Goal: Task Accomplishment & Management: Complete application form

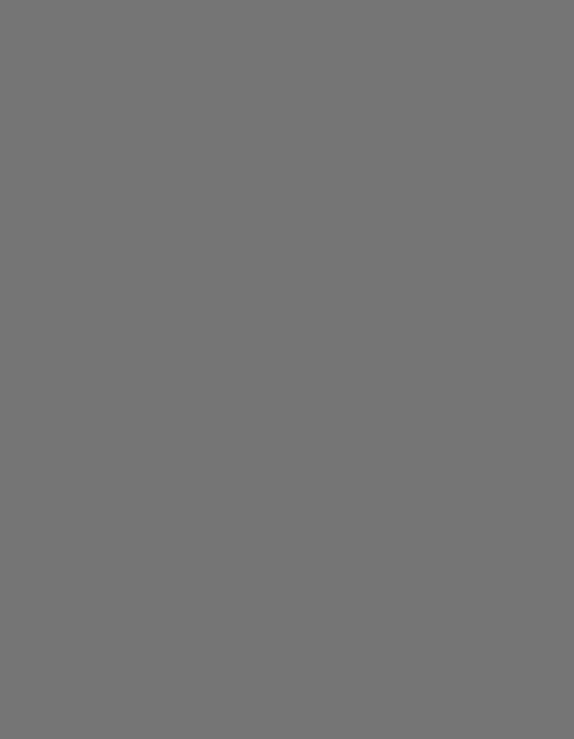
scroll to position [56, 0]
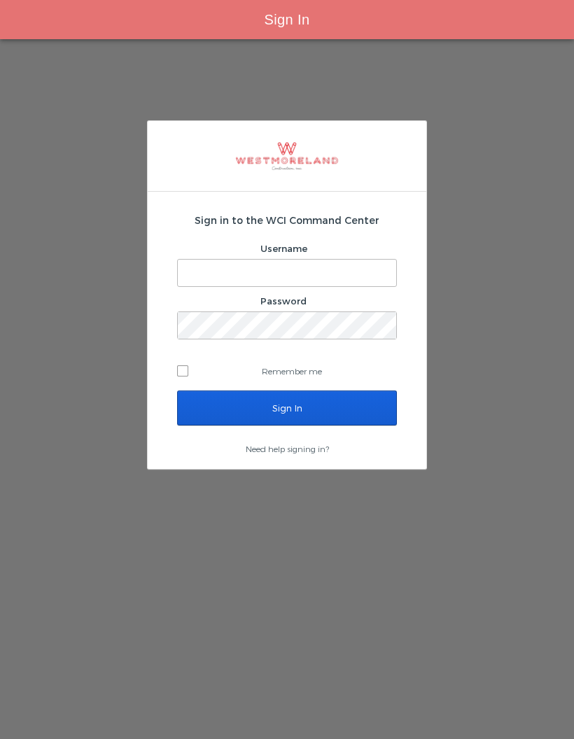
type input "Simonp@westmoreland.nyc"
click at [348, 390] on input "Sign In" at bounding box center [287, 407] width 220 height 35
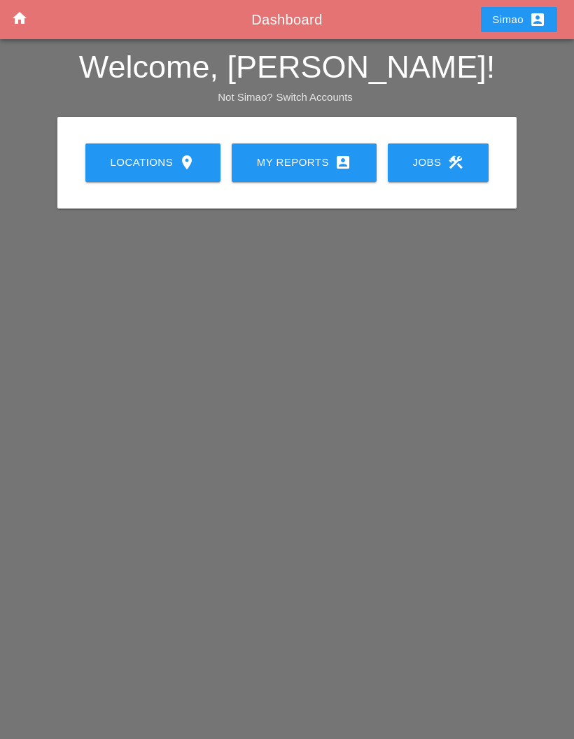
click at [313, 173] on link "My Reports account_box" at bounding box center [304, 162] width 145 height 38
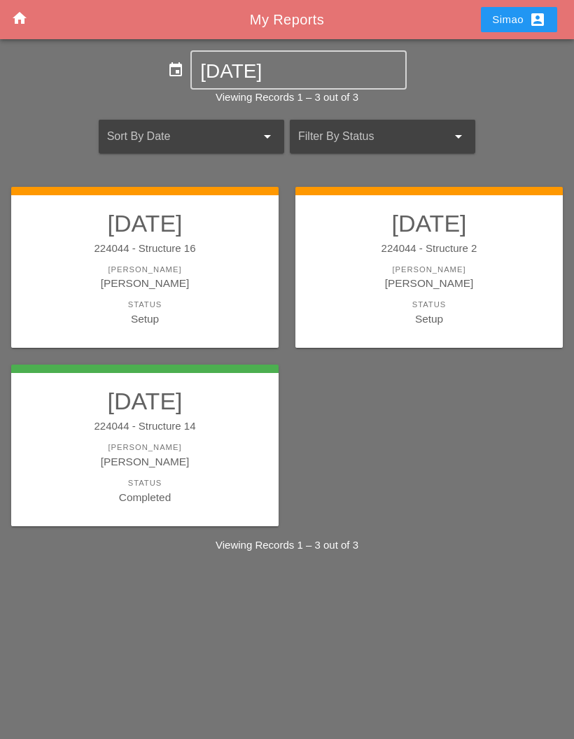
click at [196, 286] on div "[PERSON_NAME]" at bounding box center [144, 283] width 239 height 16
click at [423, 234] on h2 "[DATE]" at bounding box center [428, 223] width 239 height 28
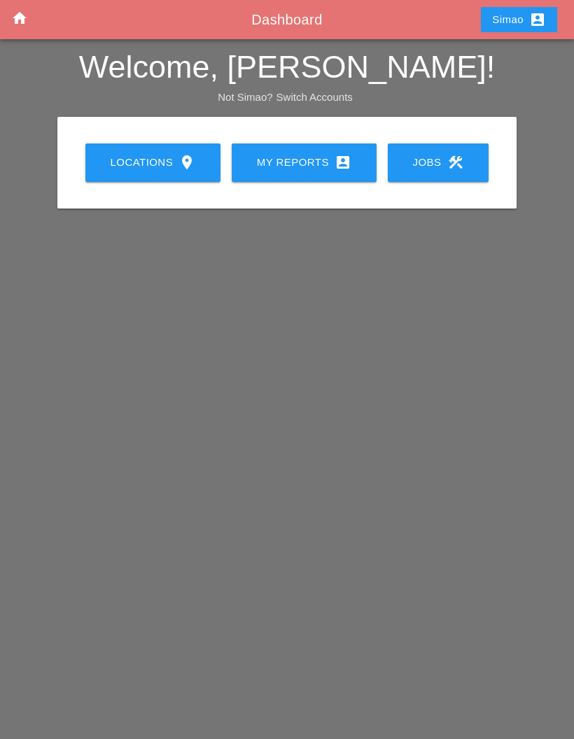
click at [302, 162] on div "My Reports account_box" at bounding box center [304, 162] width 100 height 17
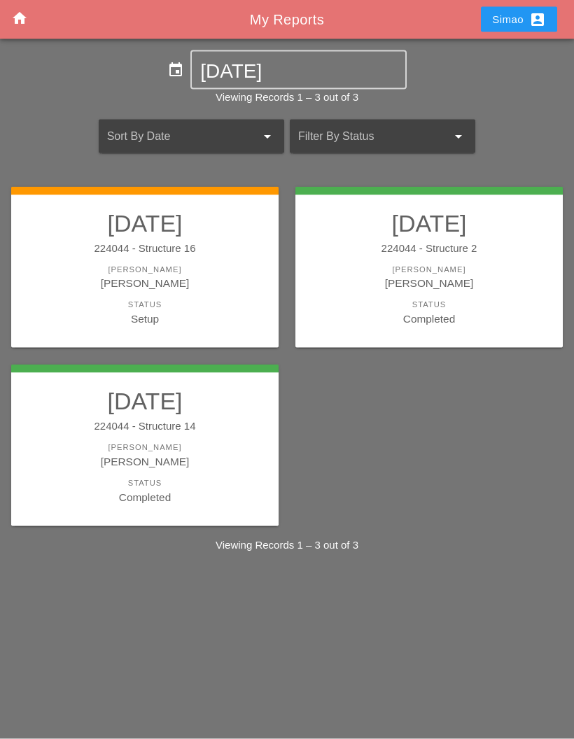
scroll to position [56, 0]
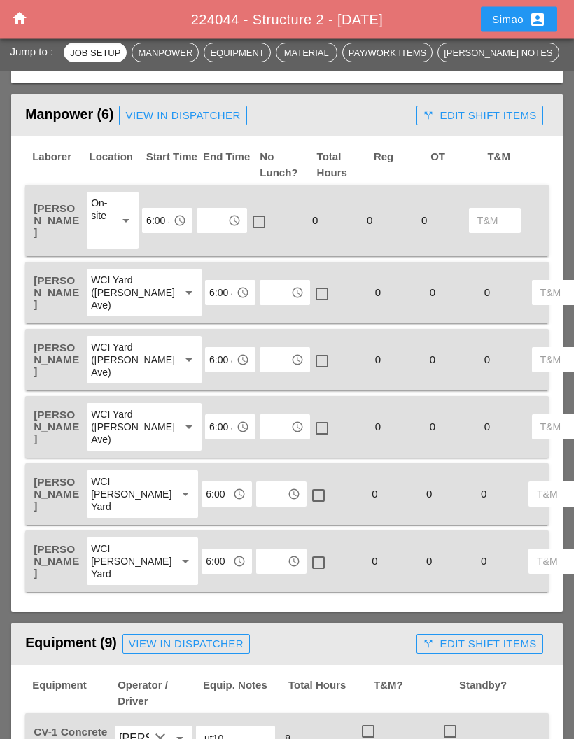
scroll to position [770, 0]
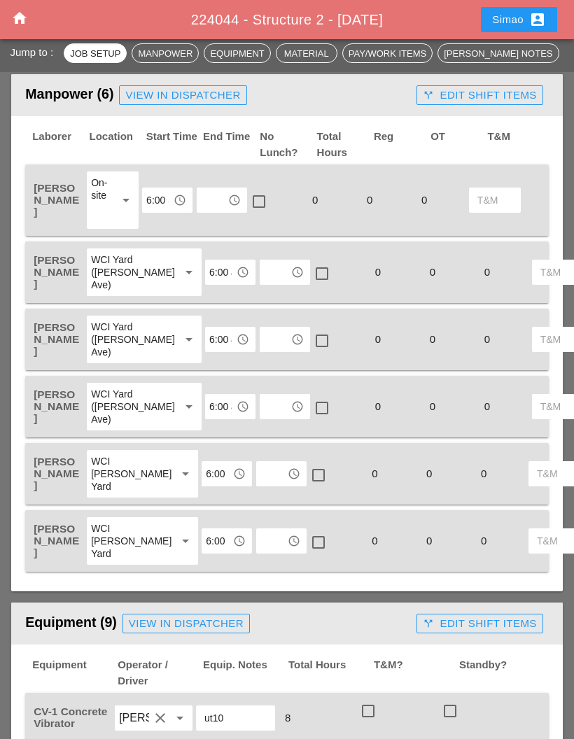
click at [219, 189] on input "text" at bounding box center [212, 200] width 22 height 22
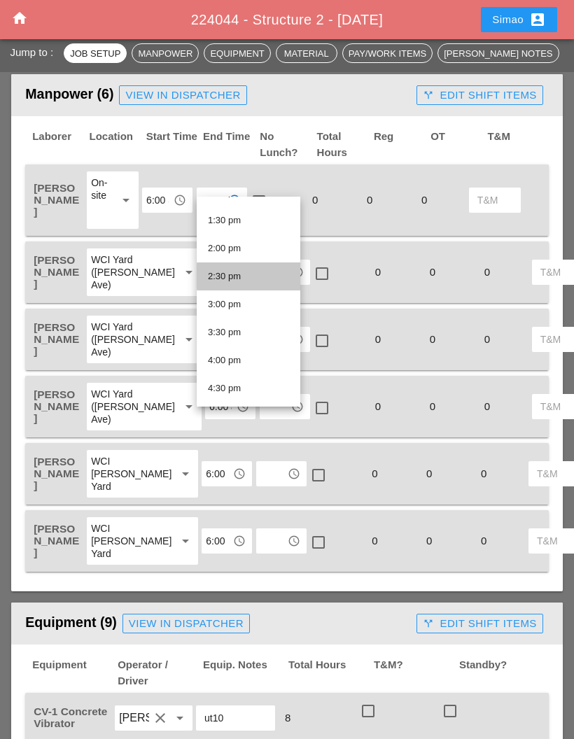
scroll to position [749, 0]
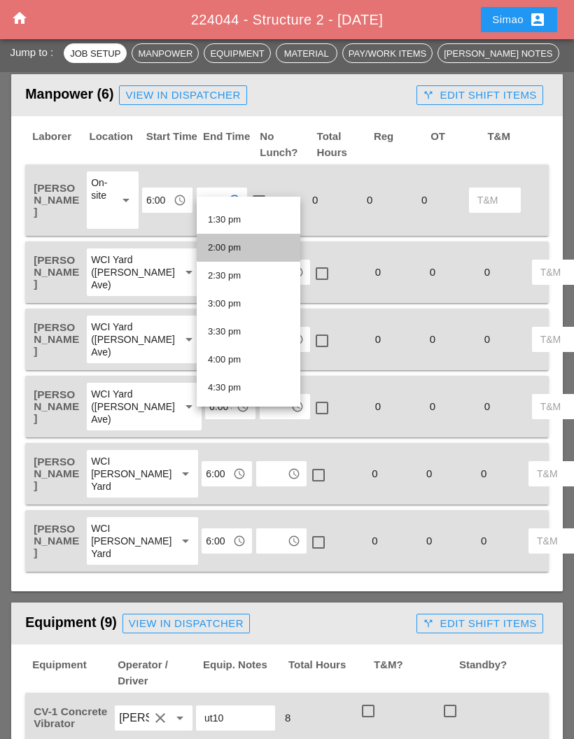
click at [264, 251] on div "2:00 pm" at bounding box center [248, 247] width 81 height 17
type input "2:00 pm"
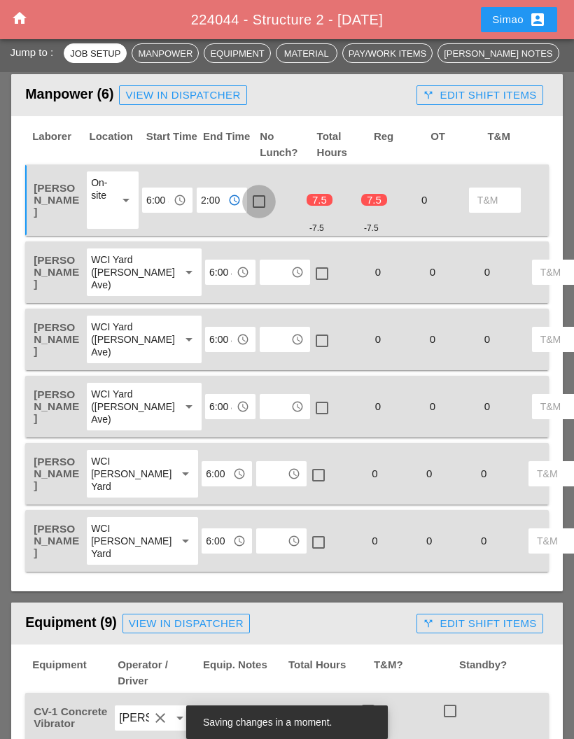
click at [262, 192] on div at bounding box center [259, 202] width 24 height 24
checkbox input "true"
click at [264, 265] on input "text" at bounding box center [275, 272] width 22 height 22
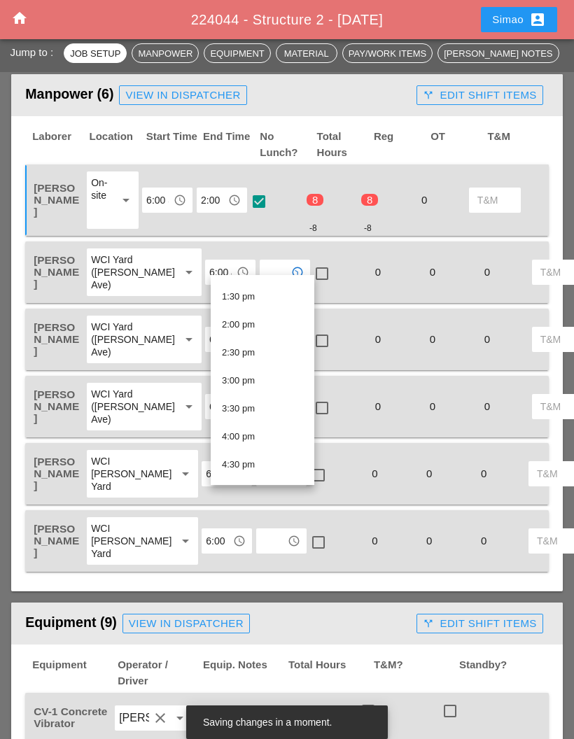
scroll to position [754, 0]
click at [267, 328] on div "2:00 pm" at bounding box center [262, 321] width 81 height 17
type input "2:00 pm"
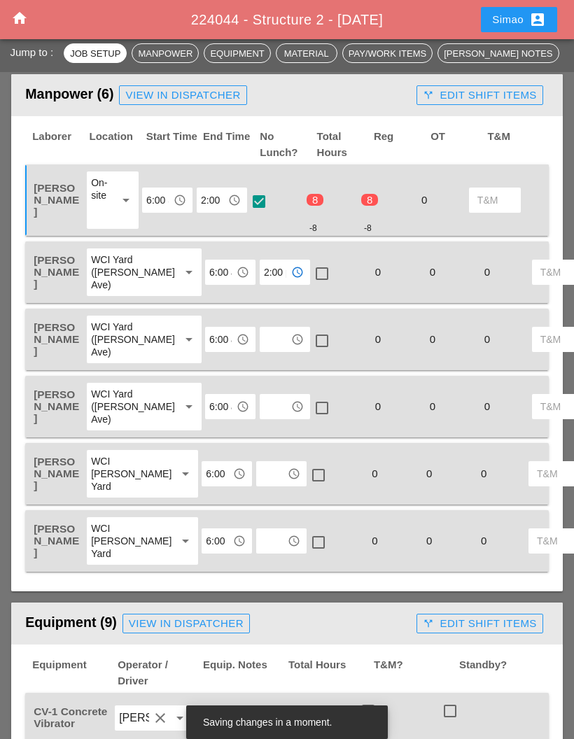
click at [310, 262] on div at bounding box center [322, 274] width 24 height 24
checkbox input "true"
click at [264, 339] on input "text" at bounding box center [275, 339] width 22 height 22
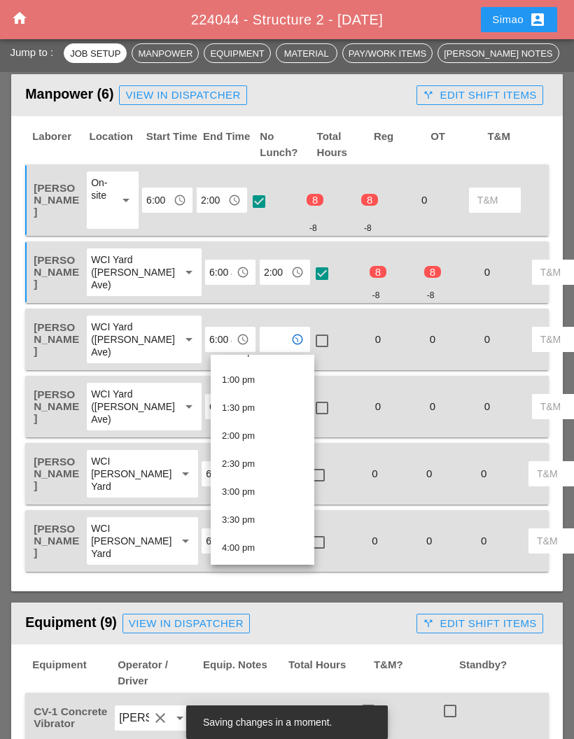
scroll to position [728, 0]
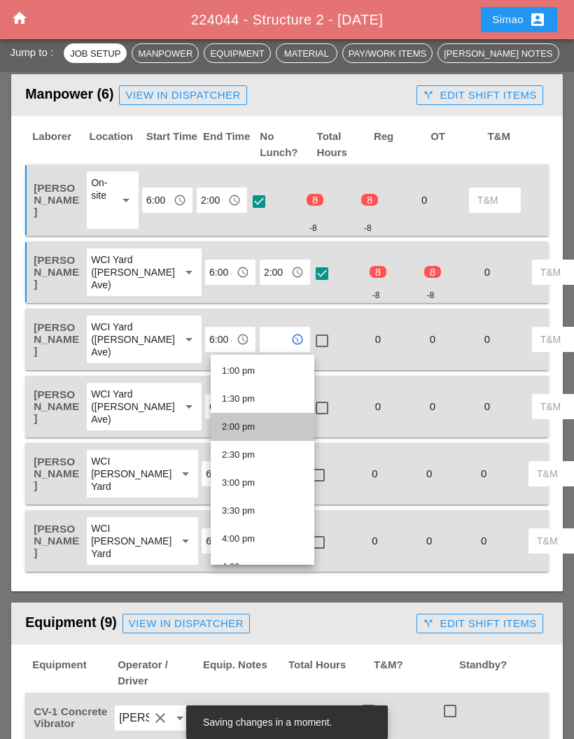
click at [270, 426] on div "2:00 pm" at bounding box center [262, 426] width 81 height 17
type input "2:00 pm"
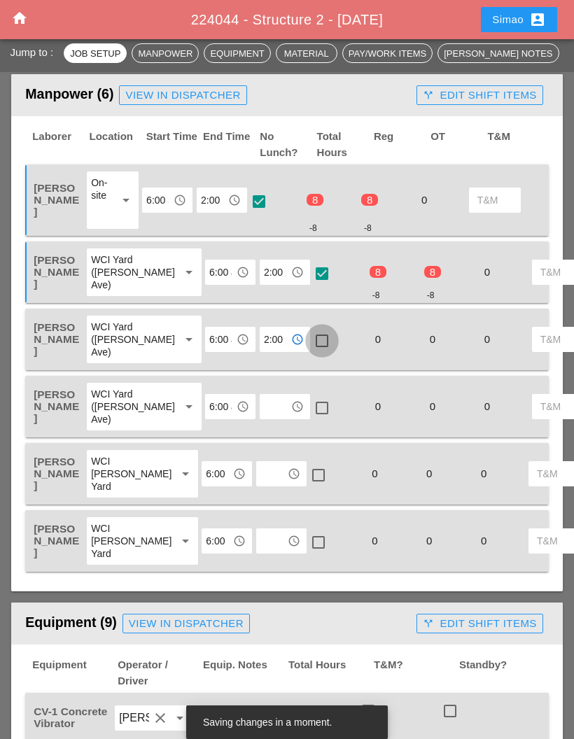
click at [310, 346] on div at bounding box center [322, 341] width 24 height 24
checkbox input "true"
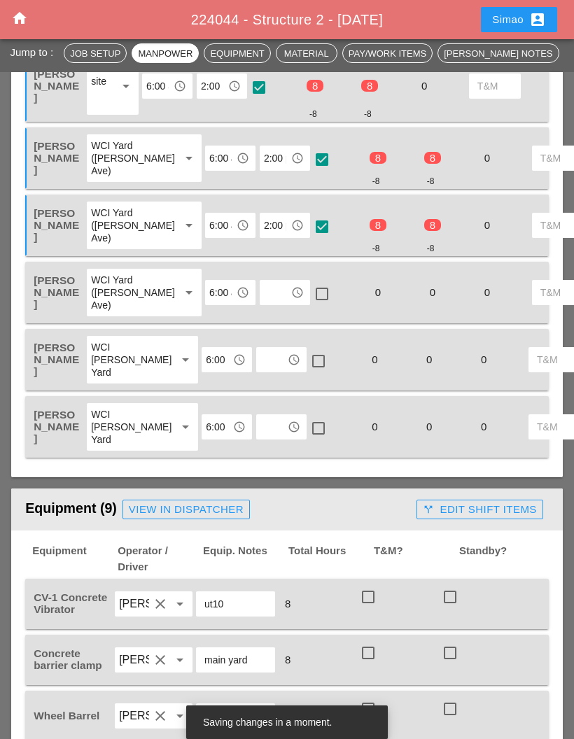
click at [264, 304] on input "text" at bounding box center [275, 292] width 22 height 22
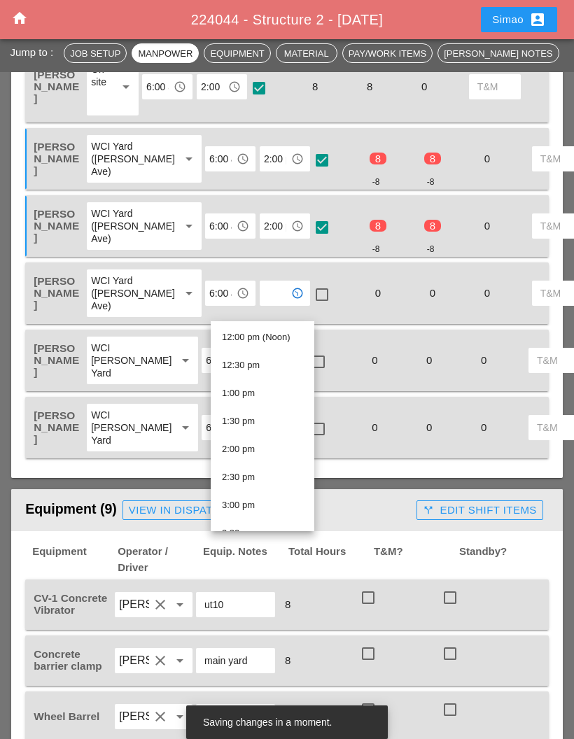
scroll to position [675, 0]
click at [268, 451] on div "2:00 pm" at bounding box center [262, 446] width 81 height 17
type input "2:00 pm"
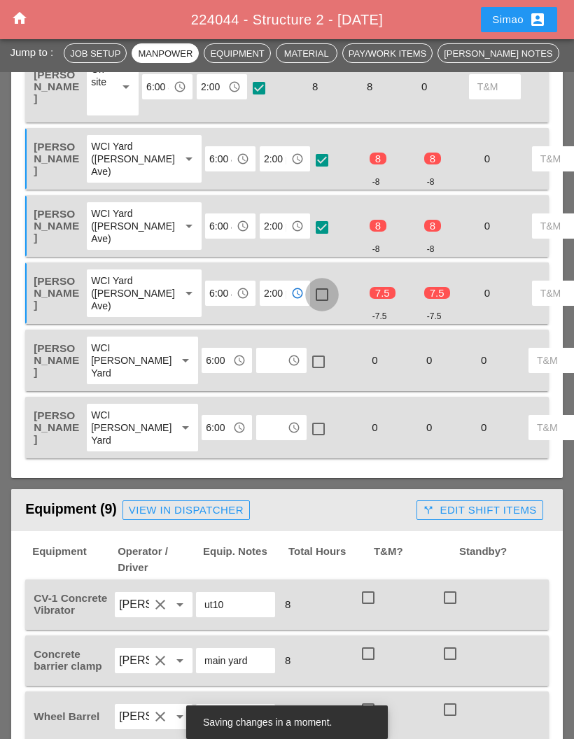
click at [310, 306] on div at bounding box center [322, 295] width 24 height 24
checkbox input "true"
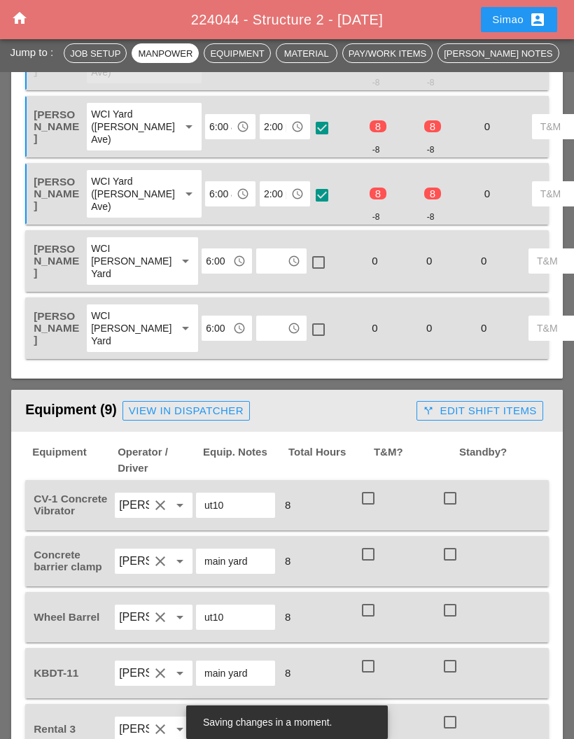
click at [260, 272] on input "text" at bounding box center [271, 261] width 22 height 22
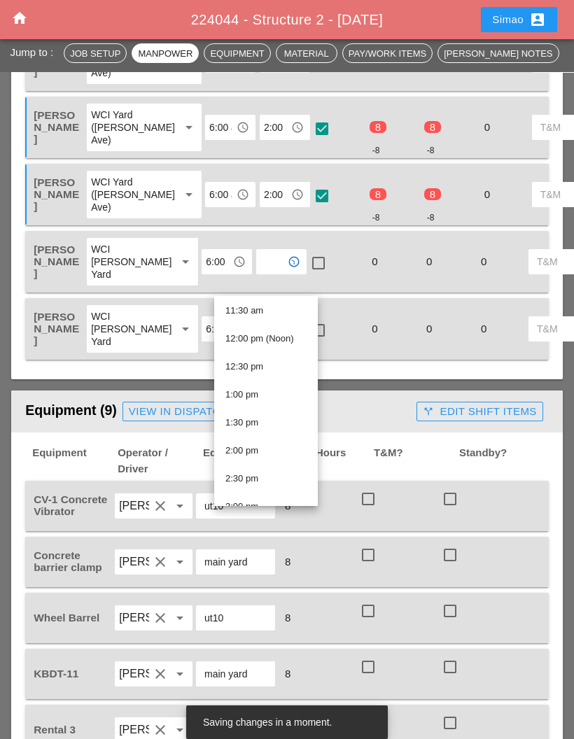
scroll to position [684, 0]
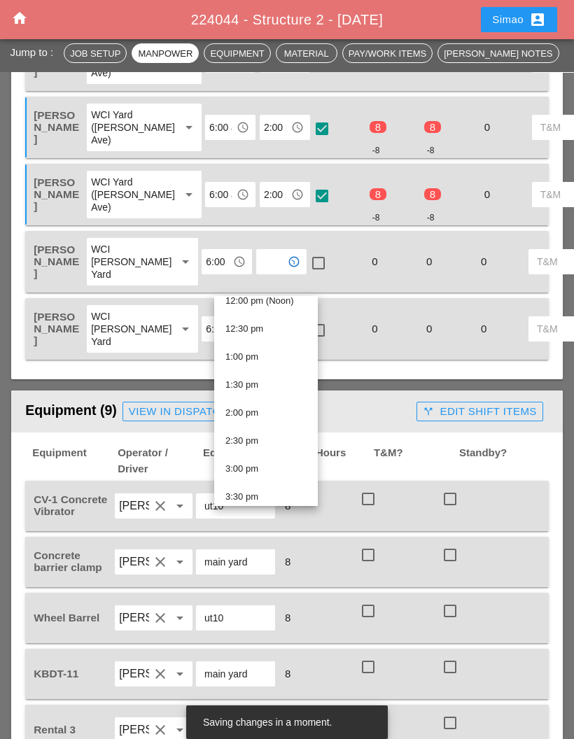
click at [269, 411] on div "2:00 pm" at bounding box center [265, 412] width 81 height 17
type input "2:00 pm"
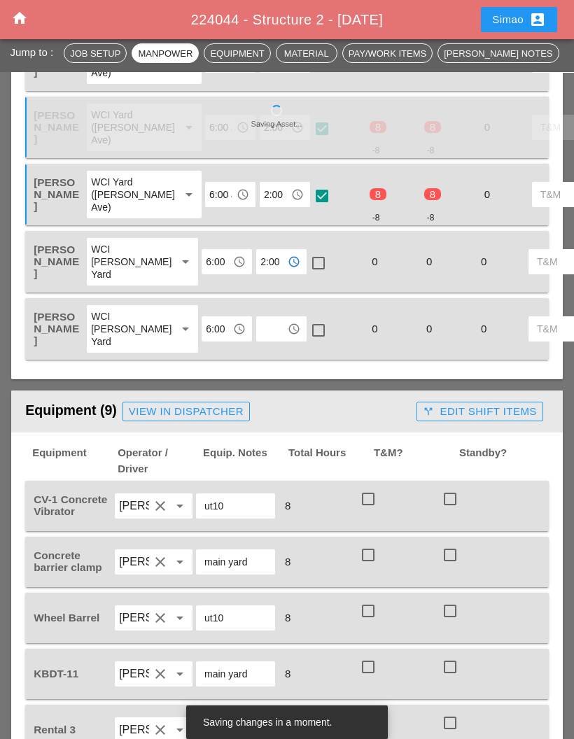
click at [306, 275] on div at bounding box center [318, 263] width 24 height 24
checkbox input "true"
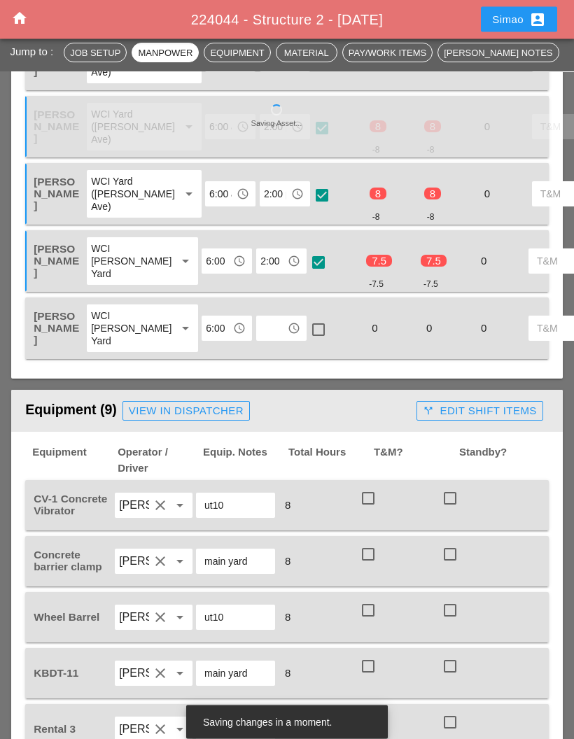
click at [260, 340] on input "text" at bounding box center [271, 329] width 22 height 22
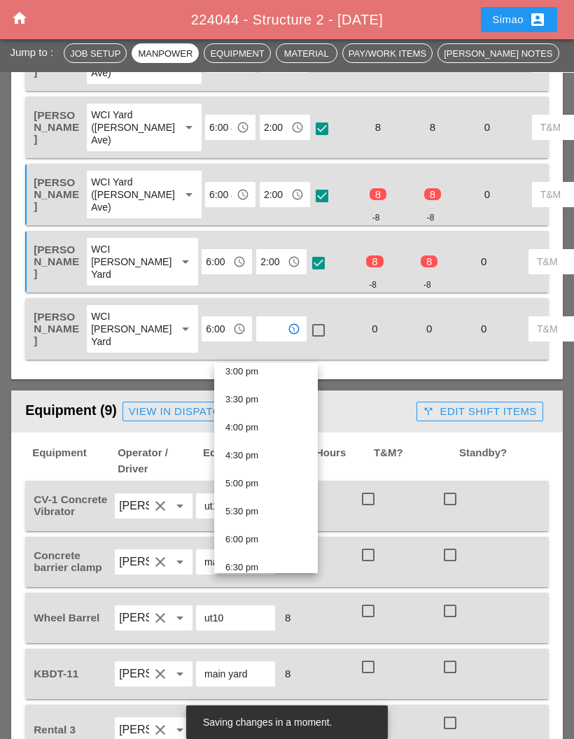
scroll to position [806, 0]
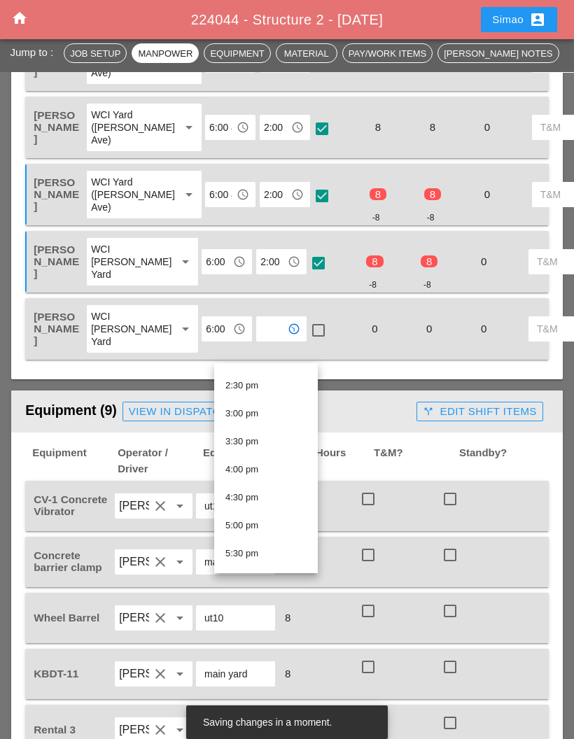
click at [272, 384] on div "2:30 pm" at bounding box center [265, 385] width 81 height 17
type input "2:30 pm"
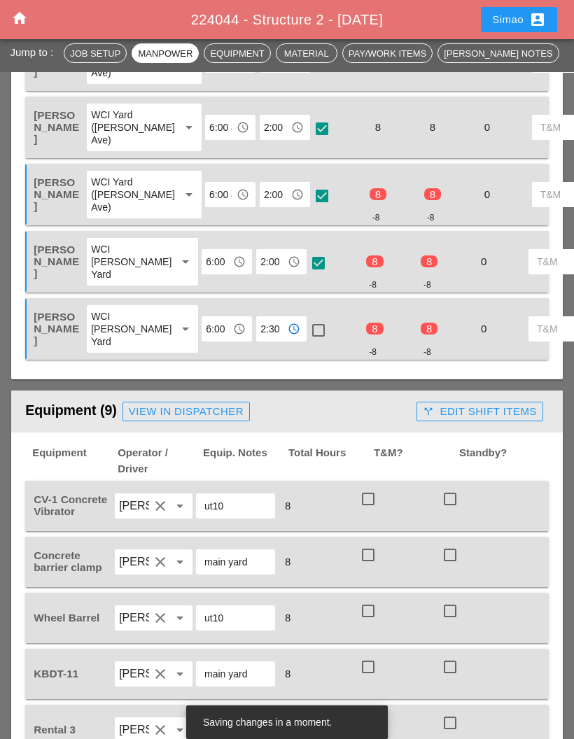
scroll to position [957, 0]
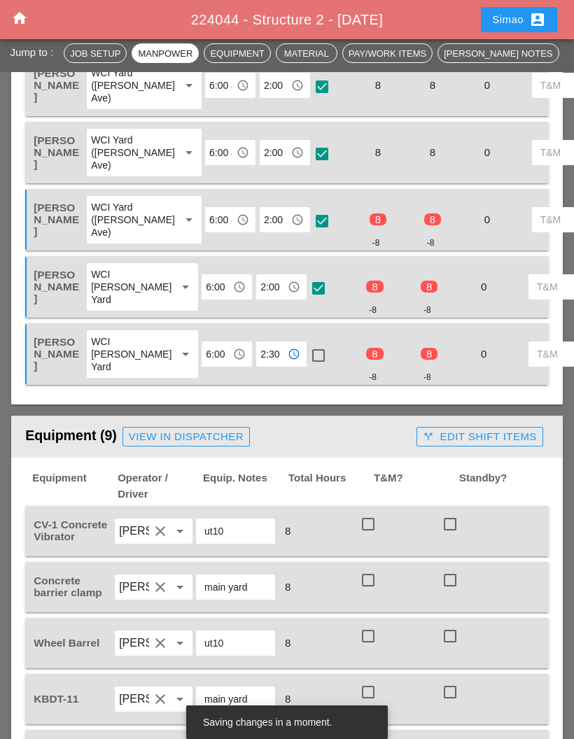
click at [260, 365] on input "2:30 pm" at bounding box center [271, 354] width 22 height 22
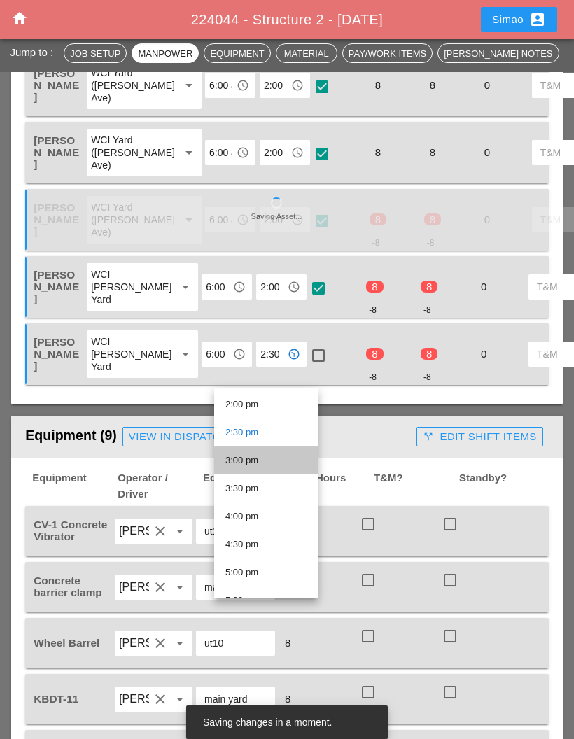
scroll to position [782, 0]
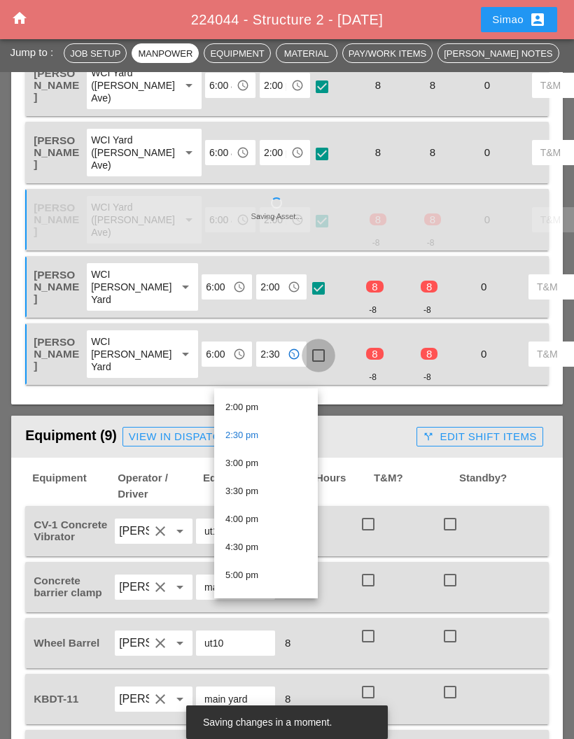
click at [306, 367] on div at bounding box center [318, 356] width 24 height 24
checkbox input "true"
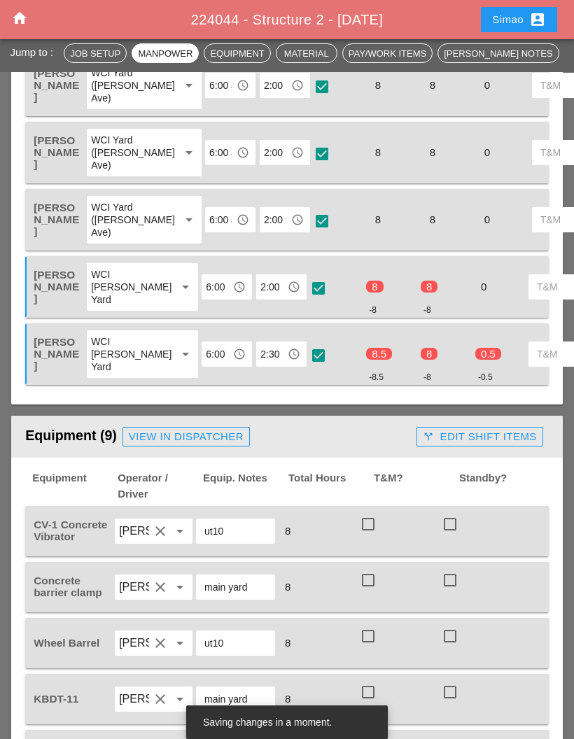
click at [260, 365] on input "2:30 pm" at bounding box center [271, 354] width 22 height 22
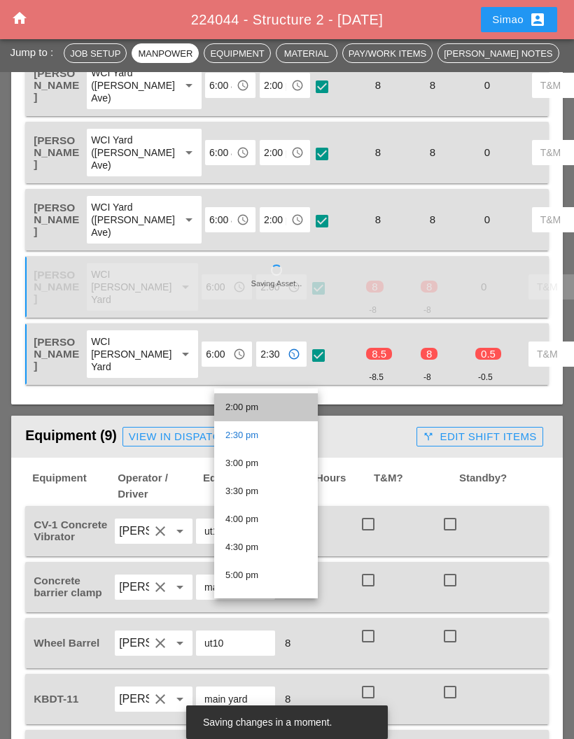
click at [277, 408] on div "2:00 pm" at bounding box center [265, 407] width 81 height 17
type input "2:00 pm"
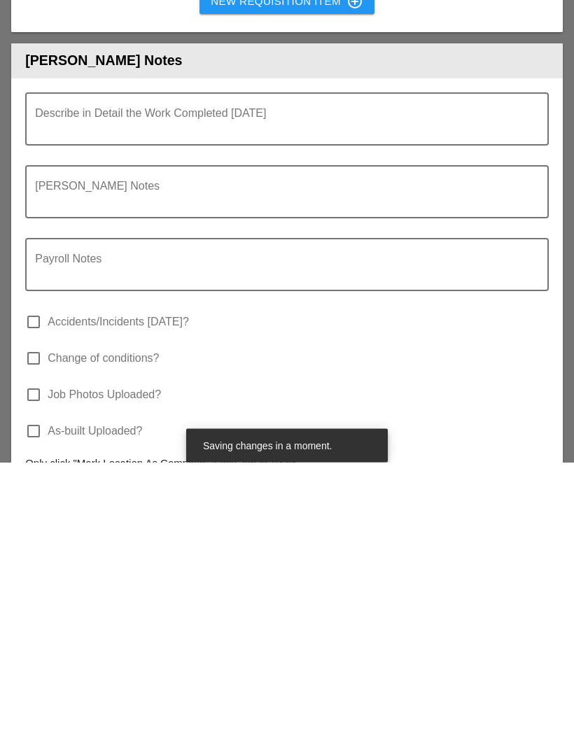
scroll to position [2227, 0]
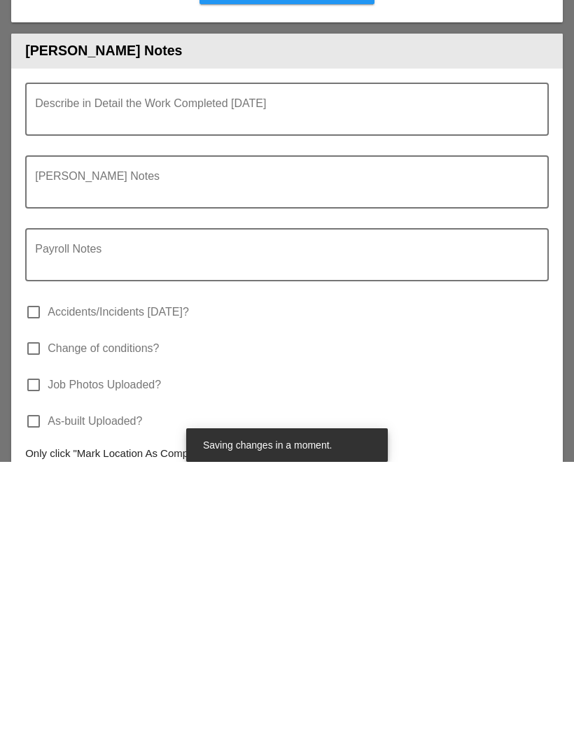
click at [302, 378] on textarea "Describe in Detail the Work Completed Today" at bounding box center [281, 395] width 493 height 34
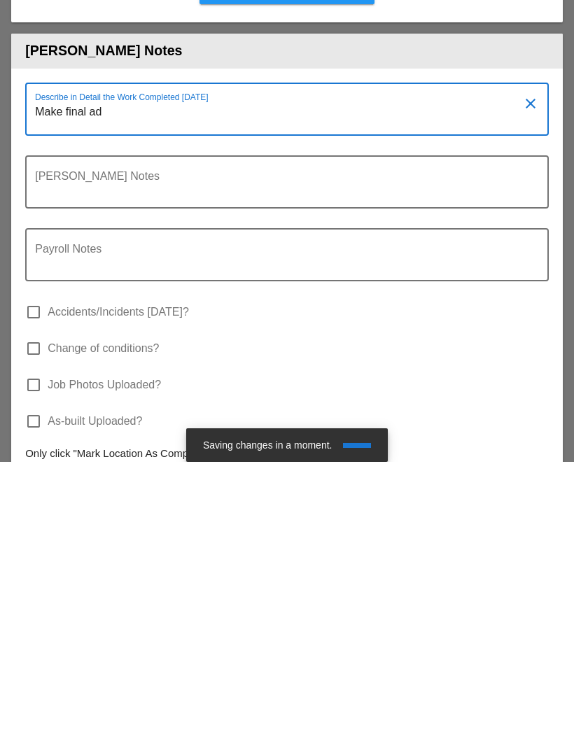
type textarea "Make final adj"
type textarea "Make final adjustments to"
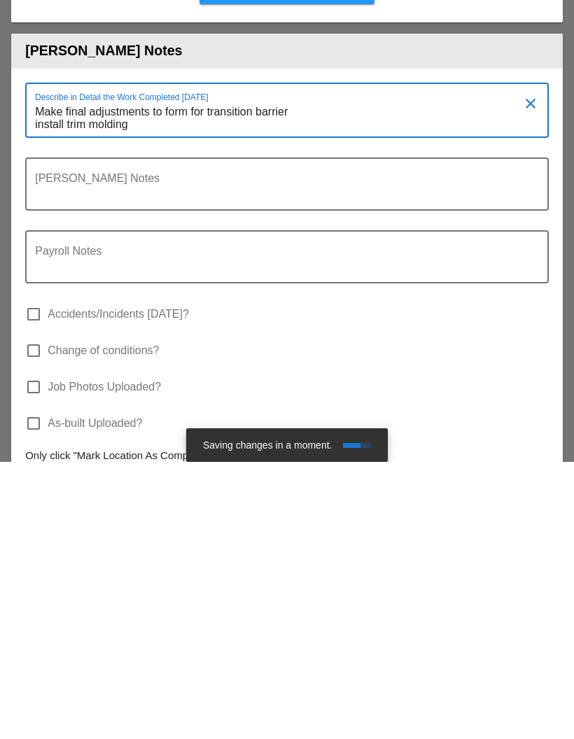
click at [59, 378] on textarea "Make final adjustments to form for transition barrier install trim molding" at bounding box center [281, 396] width 493 height 36
click at [157, 378] on textarea "Make final adjustments to form for transition barrier Install trim molding" at bounding box center [281, 396] width 493 height 36
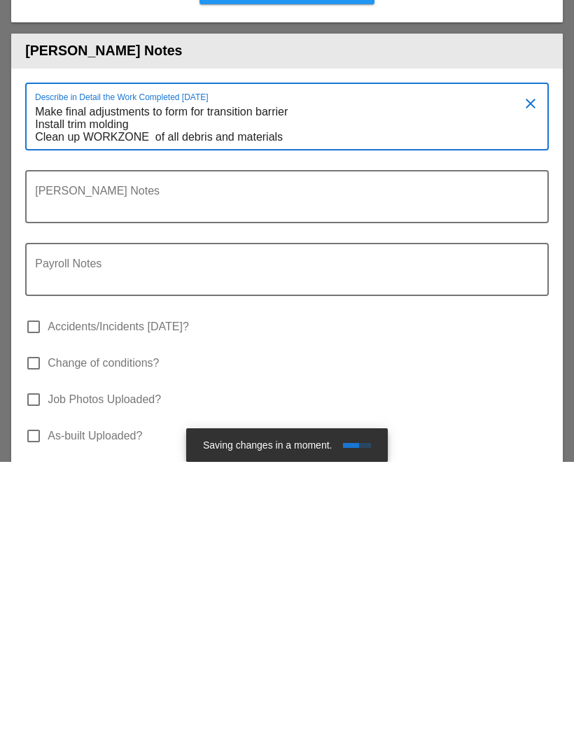
click at [38, 378] on textarea "Make final adjustments to form for transition barrier Install trim molding Clea…" at bounding box center [281, 402] width 493 height 48
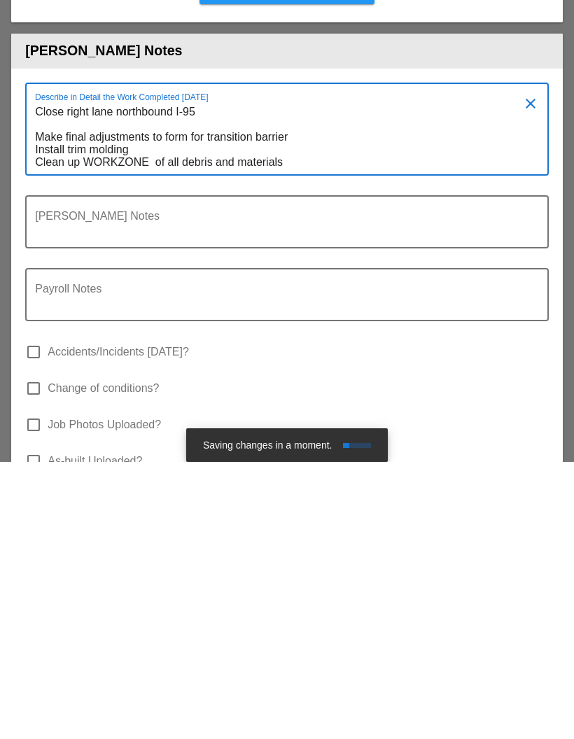
click at [302, 378] on textarea "Close right lane northbound I-95 Make final adjustments to form for transition …" at bounding box center [281, 414] width 493 height 73
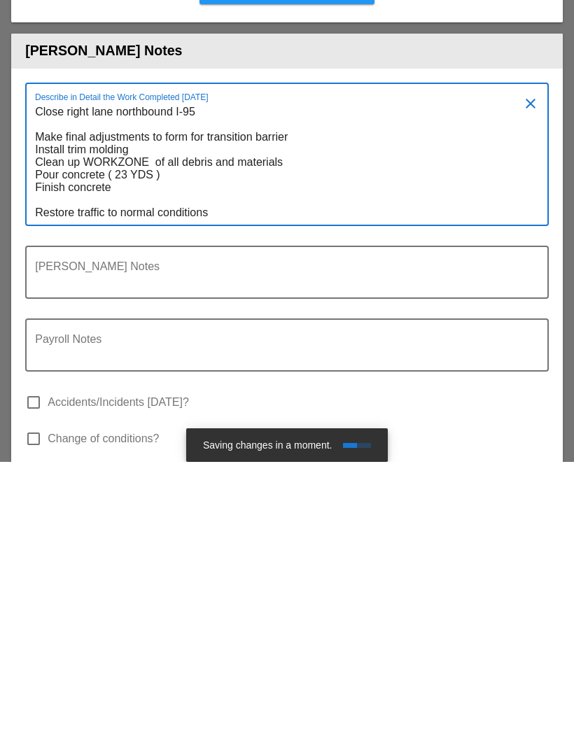
click at [35, 378] on textarea "Close right lane northbound I-95 Make final adjustments to form for transition …" at bounding box center [281, 440] width 493 height 124
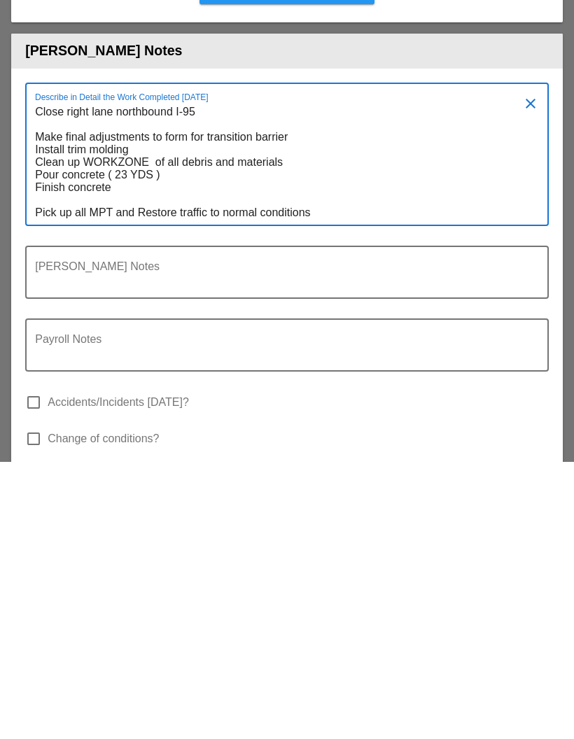
click at [349, 378] on textarea "Close right lane northbound I-95 Make final adjustments to form for transition …" at bounding box center [281, 440] width 493 height 124
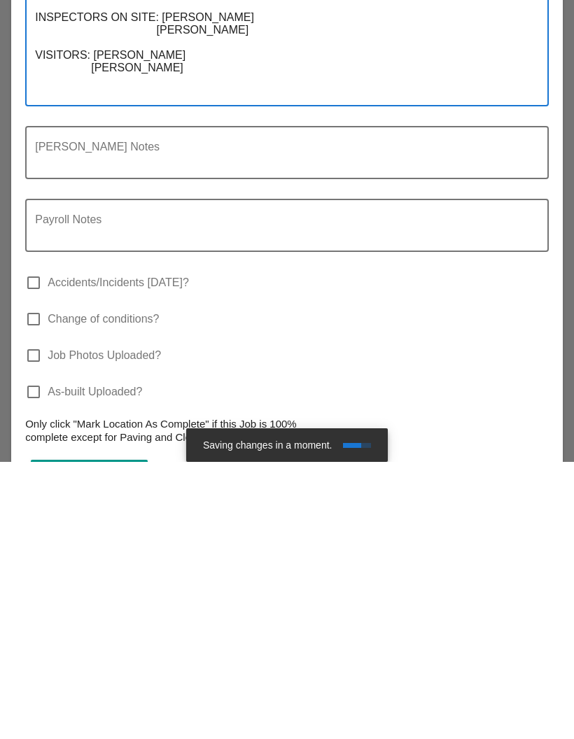
scroll to position [2450, 0]
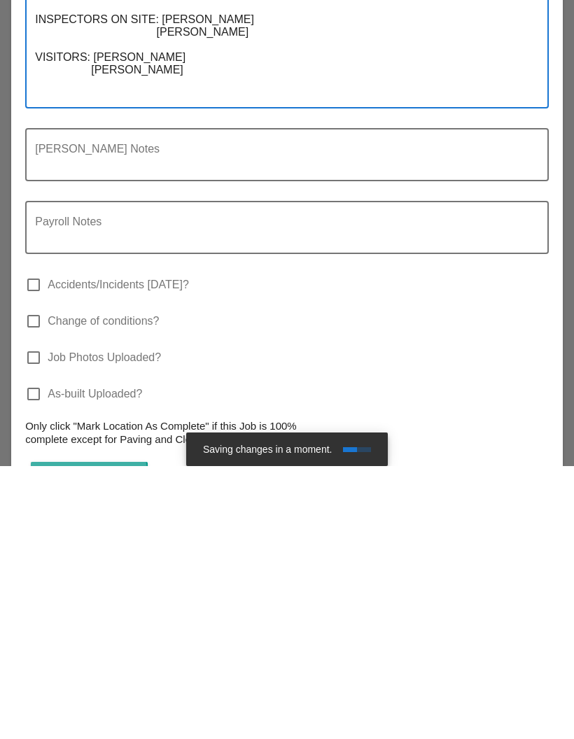
type textarea "Close right lane northbound I-95 Make final adjustments to form for transition …"
click at [120, 736] on div "cloud_upload Open Dropbox" at bounding box center [89, 744] width 106 height 16
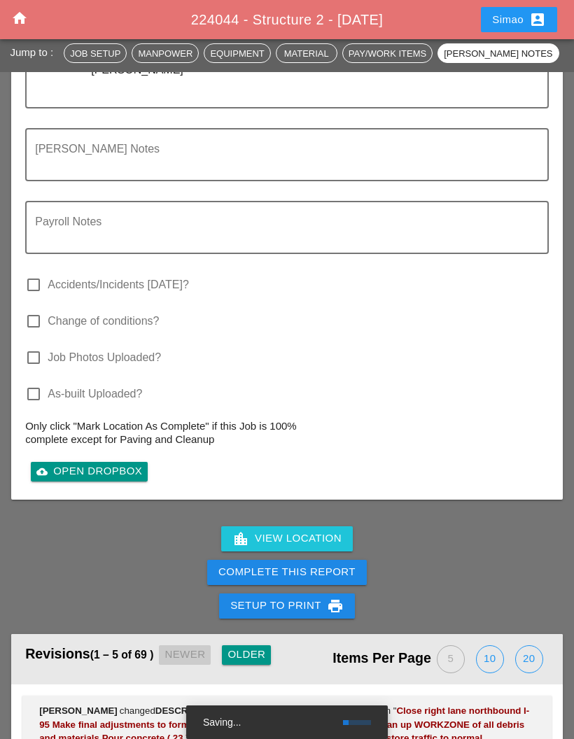
scroll to position [2779, 0]
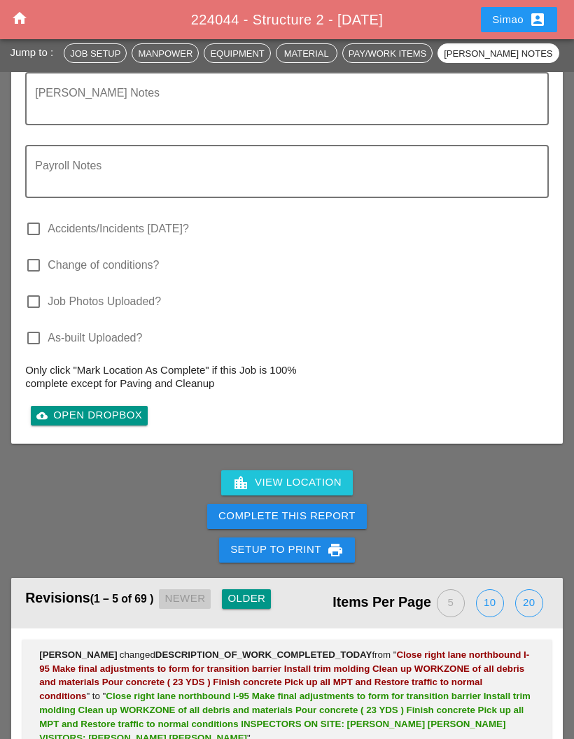
click at [32, 290] on div at bounding box center [92, 286] width 134 height 8
click at [29, 313] on div at bounding box center [34, 302] width 24 height 24
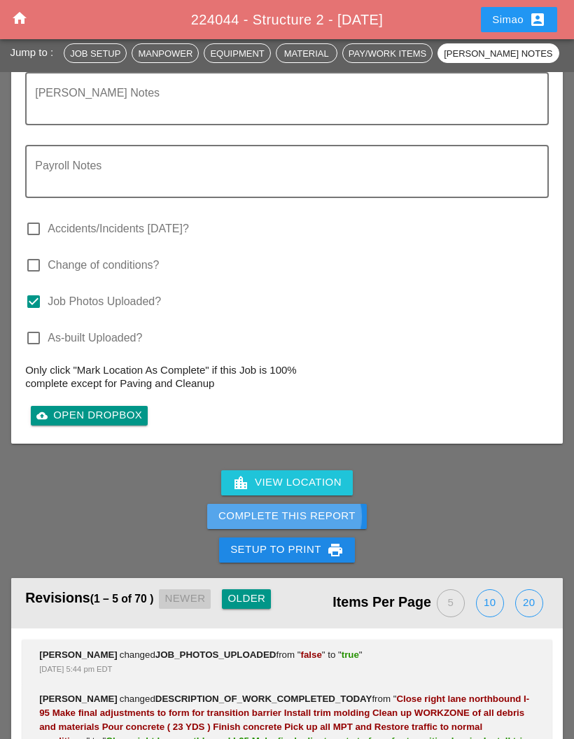
click at [345, 524] on div "Complete This Report" at bounding box center [286, 516] width 137 height 16
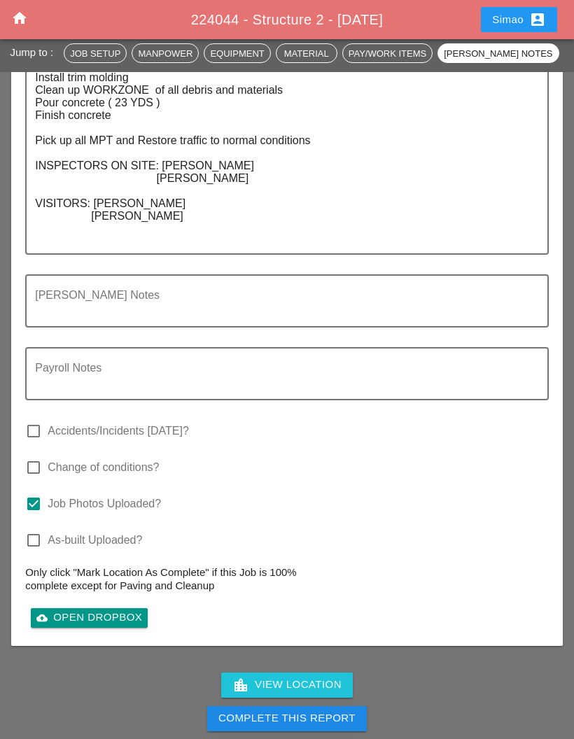
scroll to position [2625, 0]
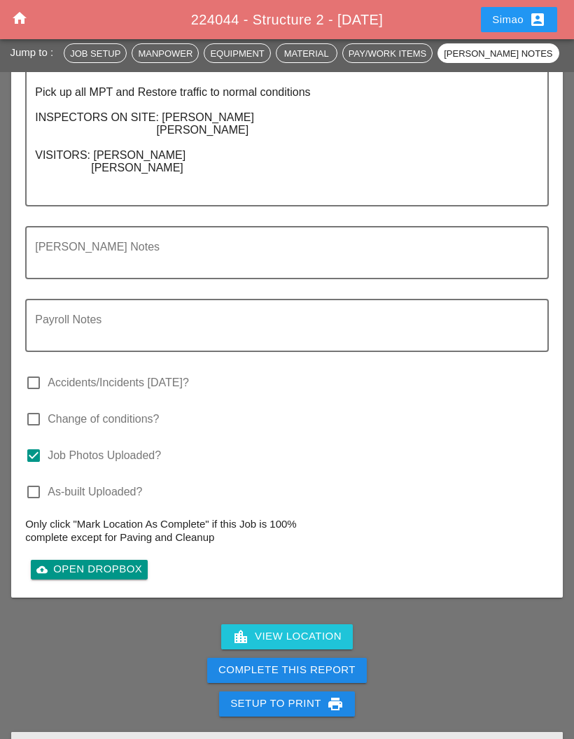
click at [335, 678] on div "Complete This Report" at bounding box center [286, 670] width 137 height 16
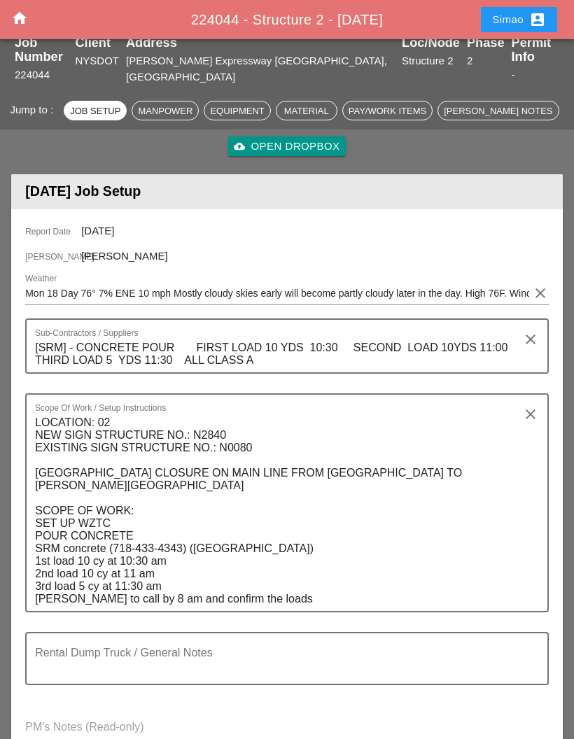
scroll to position [620, 0]
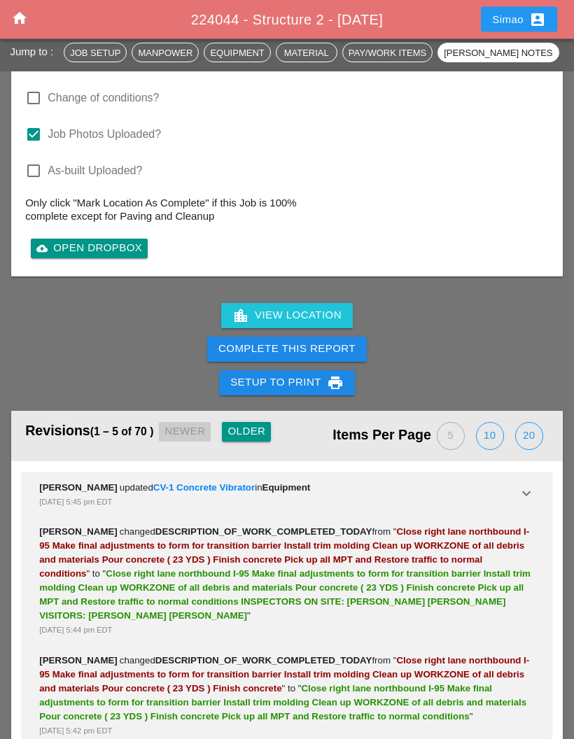
click at [301, 358] on div "Complete This Report" at bounding box center [286, 349] width 137 height 16
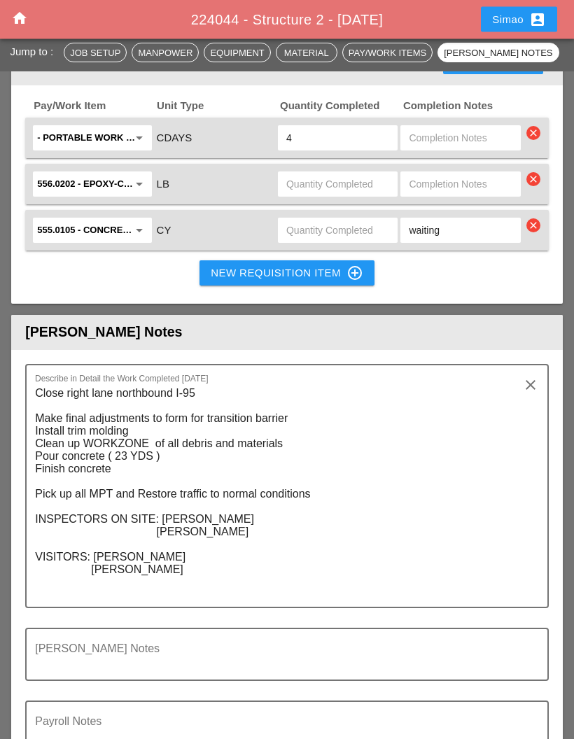
scroll to position [2190, 0]
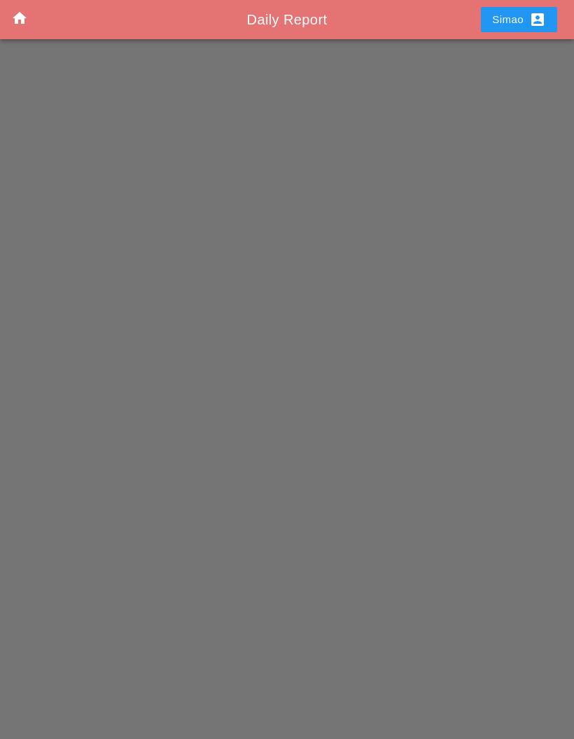
scroll to position [56, 0]
